Goal: Task Accomplishment & Management: Use online tool/utility

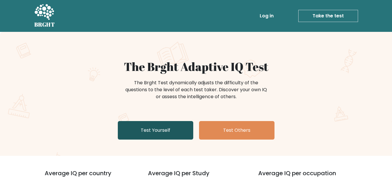
click at [146, 132] on link "Test Yourself" at bounding box center [155, 130] width 75 height 19
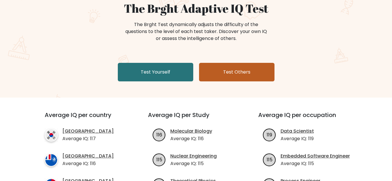
scroll to position [29, 0]
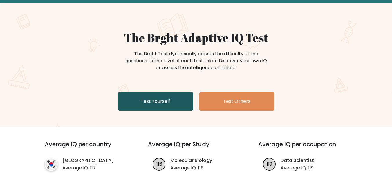
click at [152, 108] on link "Test Yourself" at bounding box center [155, 101] width 75 height 19
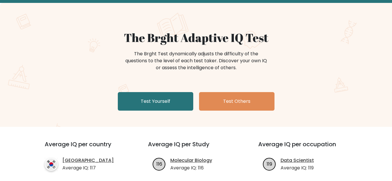
click at [46, 12] on div "The Brght Adaptive IQ Test The Brght Test dynamically adjusts the difficulty of…" at bounding box center [196, 65] width 392 height 124
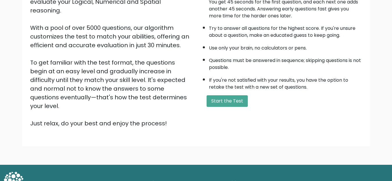
scroll to position [84, 0]
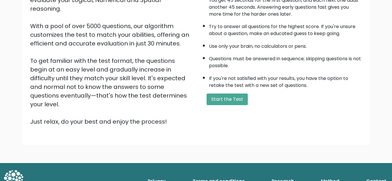
click at [236, 92] on div "A few things before you start: The test has 40 questions and needs to be finish…" at bounding box center [281, 50] width 170 height 151
click at [195, 99] on div "Welcome to the Brght Adaptive IQ Test This is your personal adaptive IQ Test, d…" at bounding box center [112, 50] width 170 height 151
click at [246, 110] on div "Welcome to the Brght Adaptive IQ Test This is your personal adaptive IQ Test, d…" at bounding box center [196, 53] width 339 height 156
click at [241, 103] on button "Start the Test" at bounding box center [227, 100] width 41 height 12
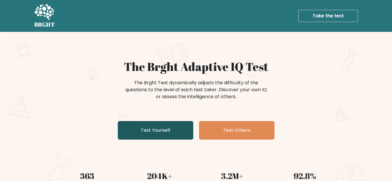
click at [166, 122] on link "Test Yourself" at bounding box center [155, 130] width 75 height 19
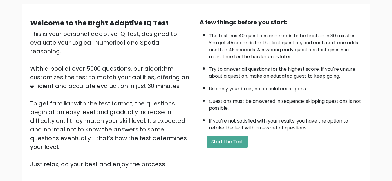
scroll to position [84, 0]
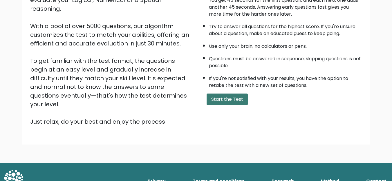
click at [230, 98] on button "Start the Test" at bounding box center [227, 100] width 41 height 12
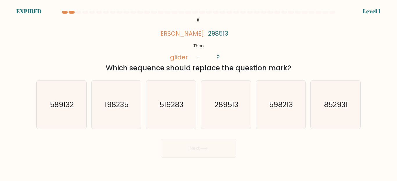
drag, startPoint x: 159, startPoint y: 33, endPoint x: 296, endPoint y: 66, distance: 141.5
click at [296, 66] on div "@import url('[URL][DOMAIN_NAME]); If Then [PERSON_NAME] glider 298513 ? = = Whi…" at bounding box center [198, 44] width 331 height 57
copy div "[PERSON_NAME] glider 298513 ? = = Which sequence should replace the question ma…"
click at [268, 51] on div "@import url('[URL][DOMAIN_NAME]); If Then [PERSON_NAME] glider 298513 ? = = Whi…" at bounding box center [198, 44] width 331 height 57
click at [66, 12] on div at bounding box center [65, 12] width 6 height 3
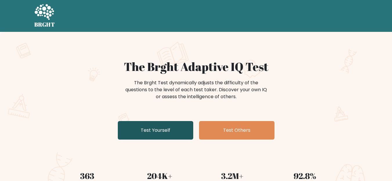
drag, startPoint x: 151, startPoint y: 120, endPoint x: 165, endPoint y: 126, distance: 15.8
click at [151, 120] on div "The Brght Adaptive IQ Test The Brght Test dynamically adjusts the difficulty of…" at bounding box center [196, 101] width 290 height 82
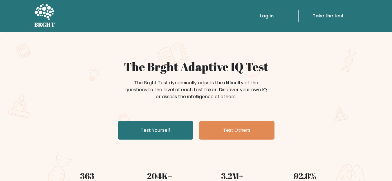
drag, startPoint x: 137, startPoint y: 31, endPoint x: 138, endPoint y: 73, distance: 41.8
click at [137, 31] on nav "BRGHT BRGHT Log in Take the test Take the test" at bounding box center [196, 16] width 392 height 32
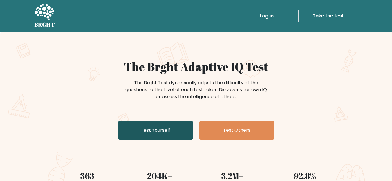
click at [141, 133] on link "Test Yourself" at bounding box center [155, 130] width 75 height 19
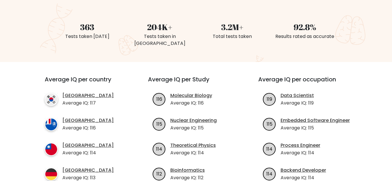
scroll to position [174, 0]
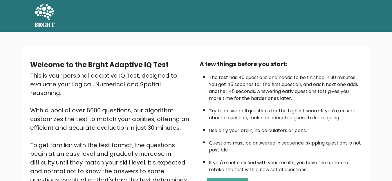
scroll to position [84, 0]
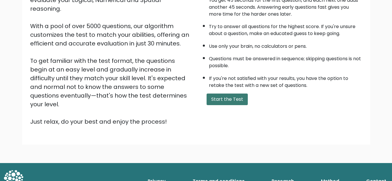
click at [226, 101] on button "Start the Test" at bounding box center [227, 100] width 41 height 12
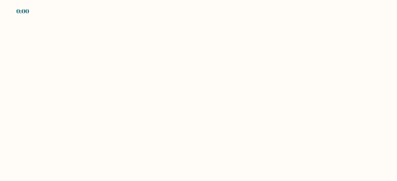
click at [159, 111] on body "0:00" at bounding box center [198, 90] width 397 height 181
click at [159, 111] on body "EXPIRED" at bounding box center [198, 90] width 397 height 181
drag, startPoint x: 0, startPoint y: 0, endPoint x: 159, endPoint y: 111, distance: 194.0
click at [159, 111] on body "EXPIRED" at bounding box center [198, 90] width 397 height 181
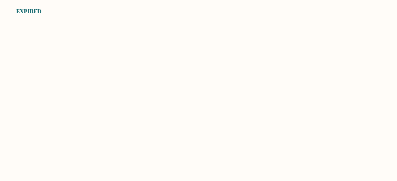
drag, startPoint x: 159, startPoint y: 111, endPoint x: 144, endPoint y: 113, distance: 15.9
click at [144, 113] on body "EXPIRED" at bounding box center [198, 90] width 397 height 181
